Goal: Navigation & Orientation: Find specific page/section

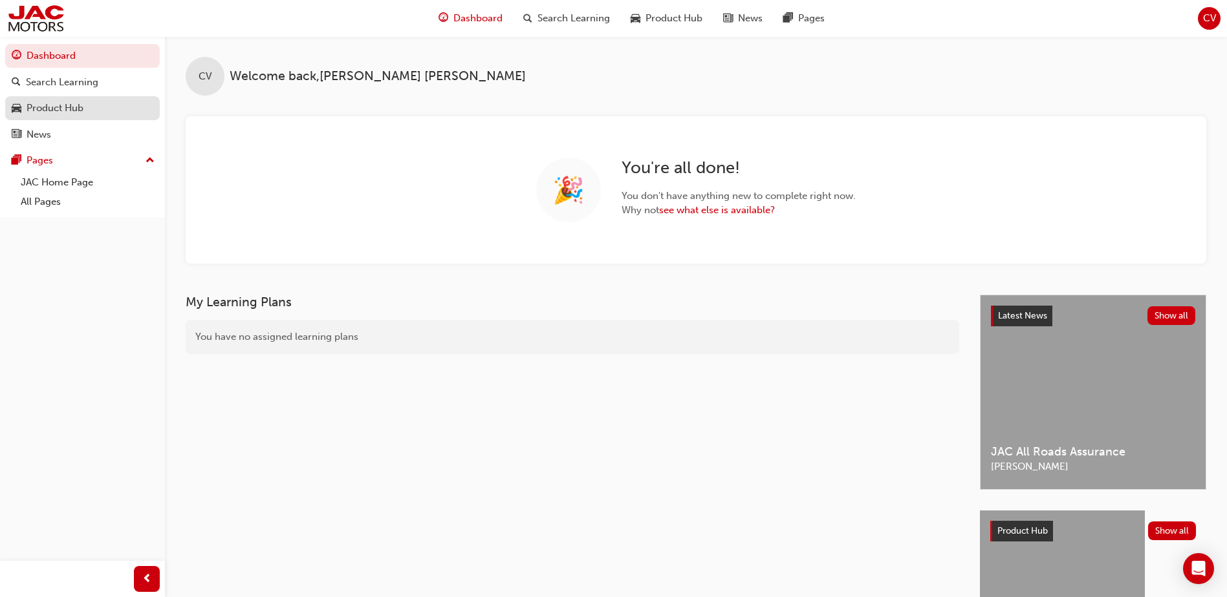
click at [30, 104] on div "Product Hub" at bounding box center [55, 108] width 57 height 15
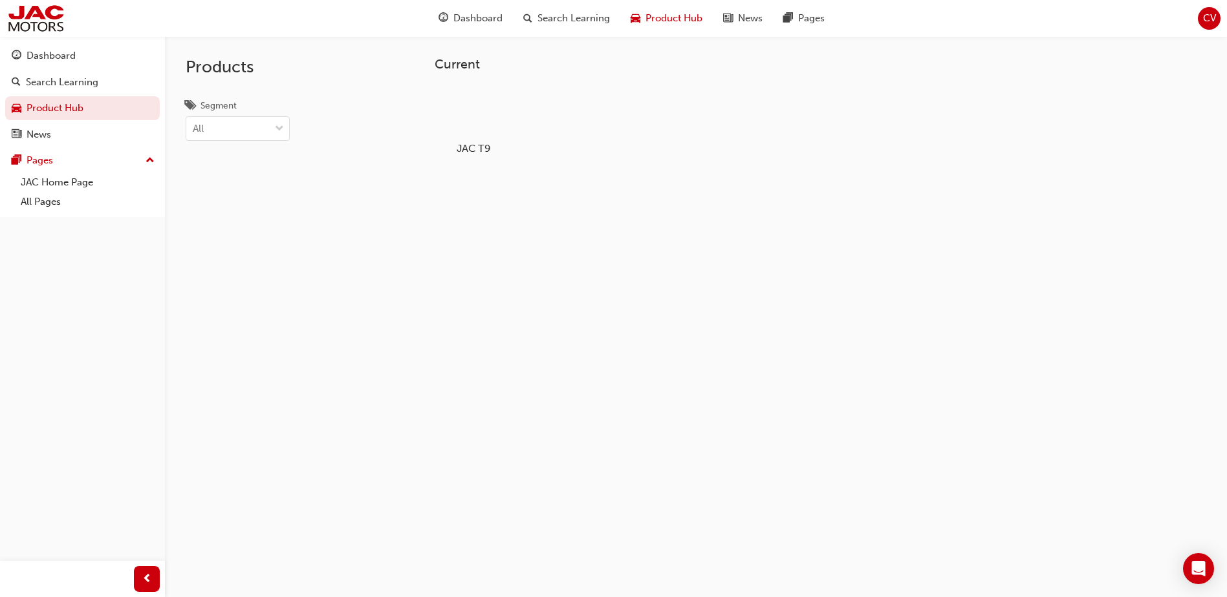
click at [481, 118] on div at bounding box center [474, 111] width 72 height 52
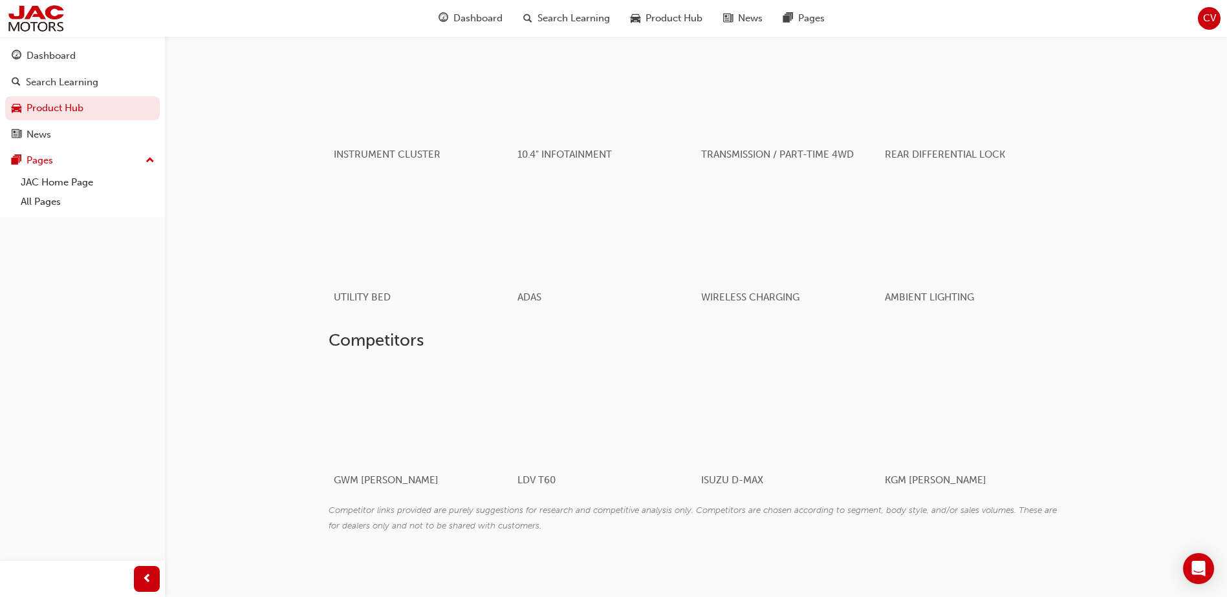
scroll to position [925, 0]
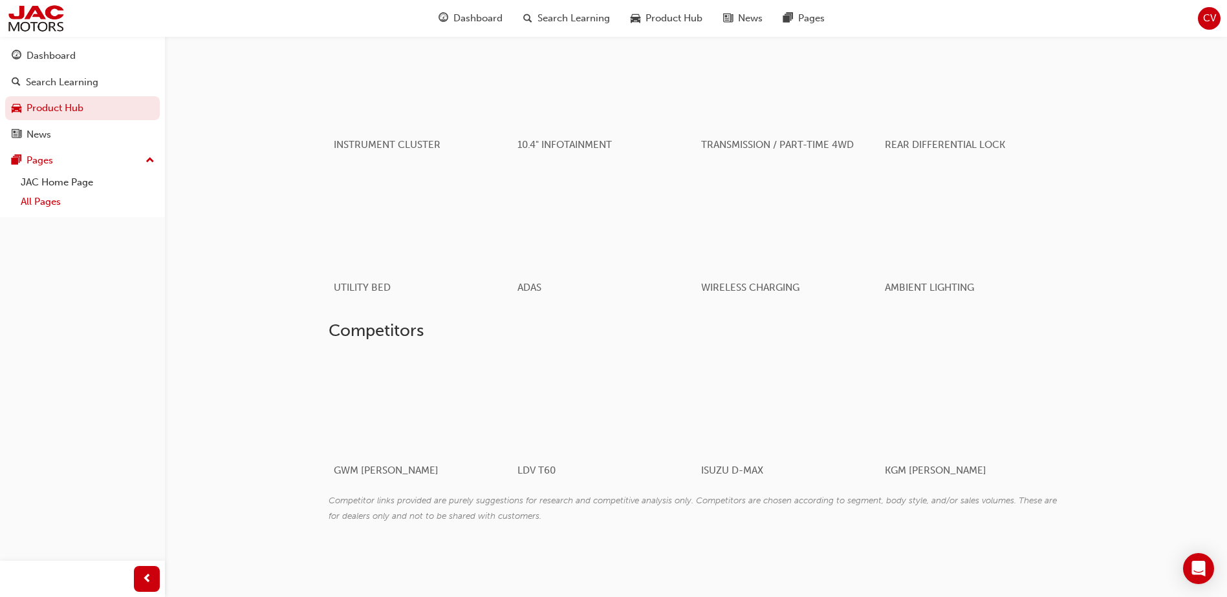
click at [45, 204] on link "All Pages" at bounding box center [88, 202] width 144 height 20
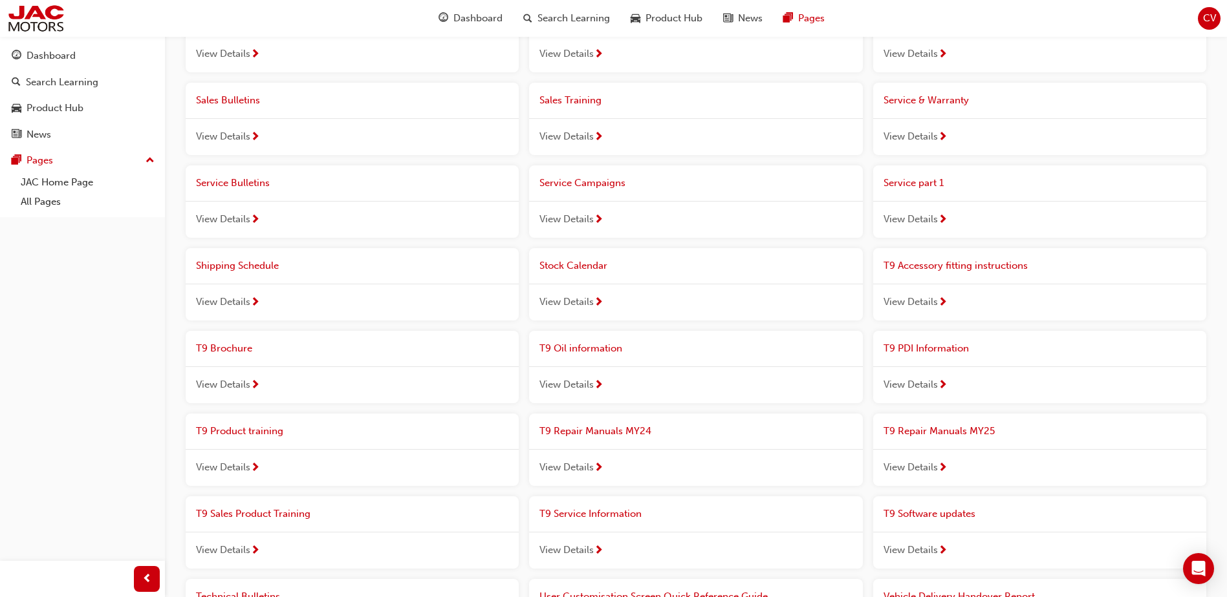
scroll to position [776, 0]
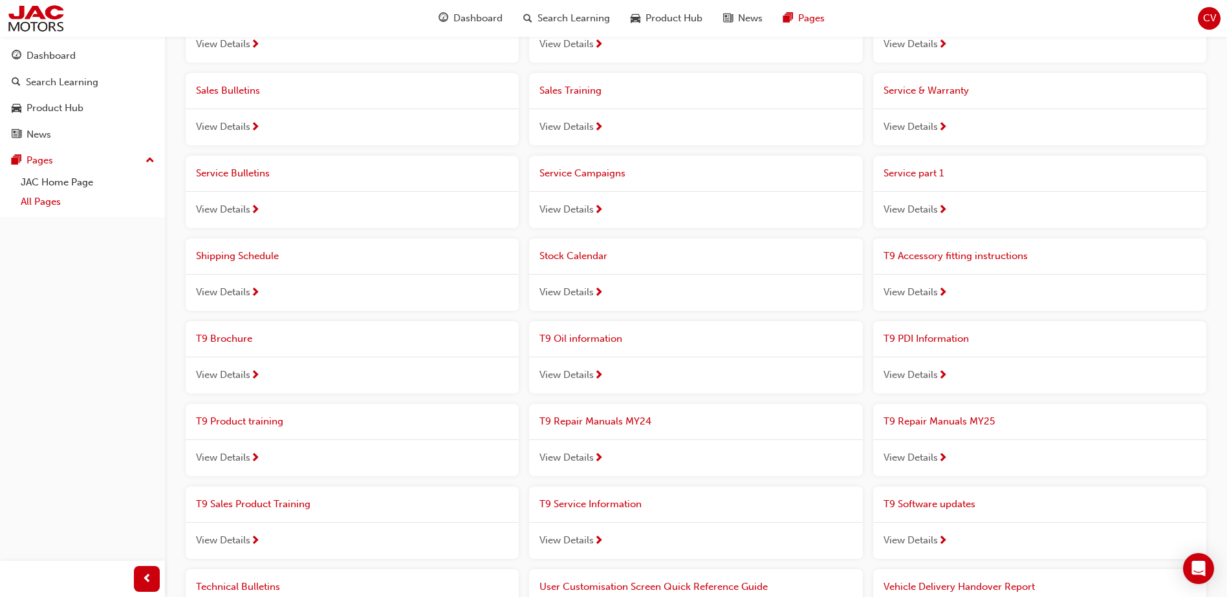
click at [54, 192] on link "All Pages" at bounding box center [88, 202] width 144 height 20
click at [56, 180] on link "JAC Home Page" at bounding box center [88, 183] width 144 height 20
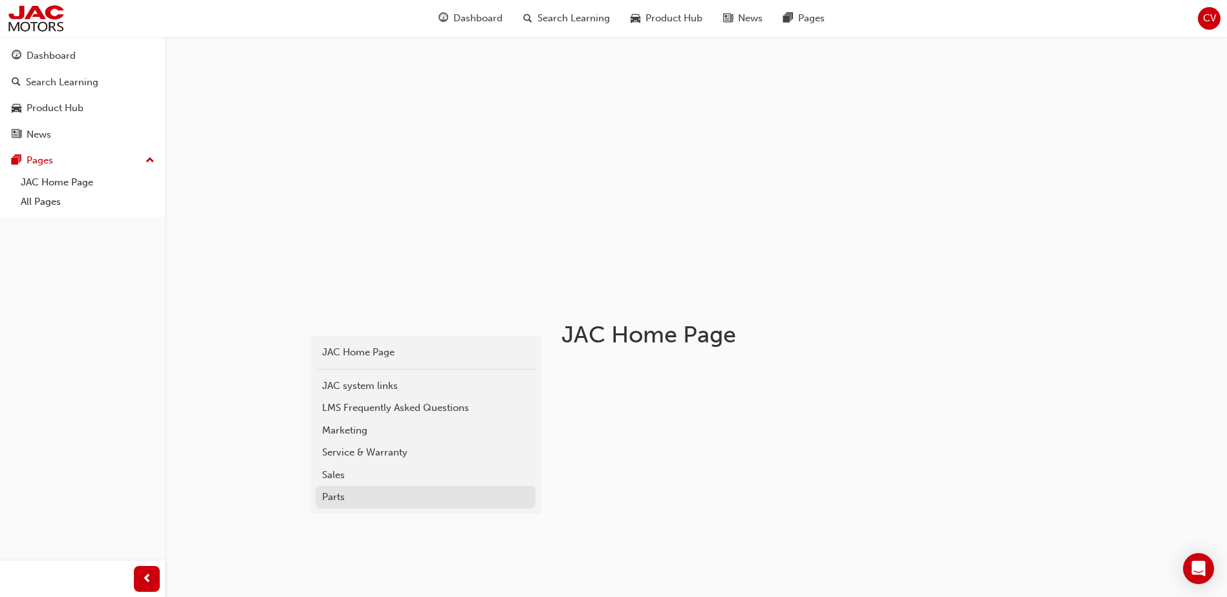
click at [341, 497] on div "Parts" at bounding box center [425, 497] width 207 height 15
